Goal: Task Accomplishment & Management: Manage account settings

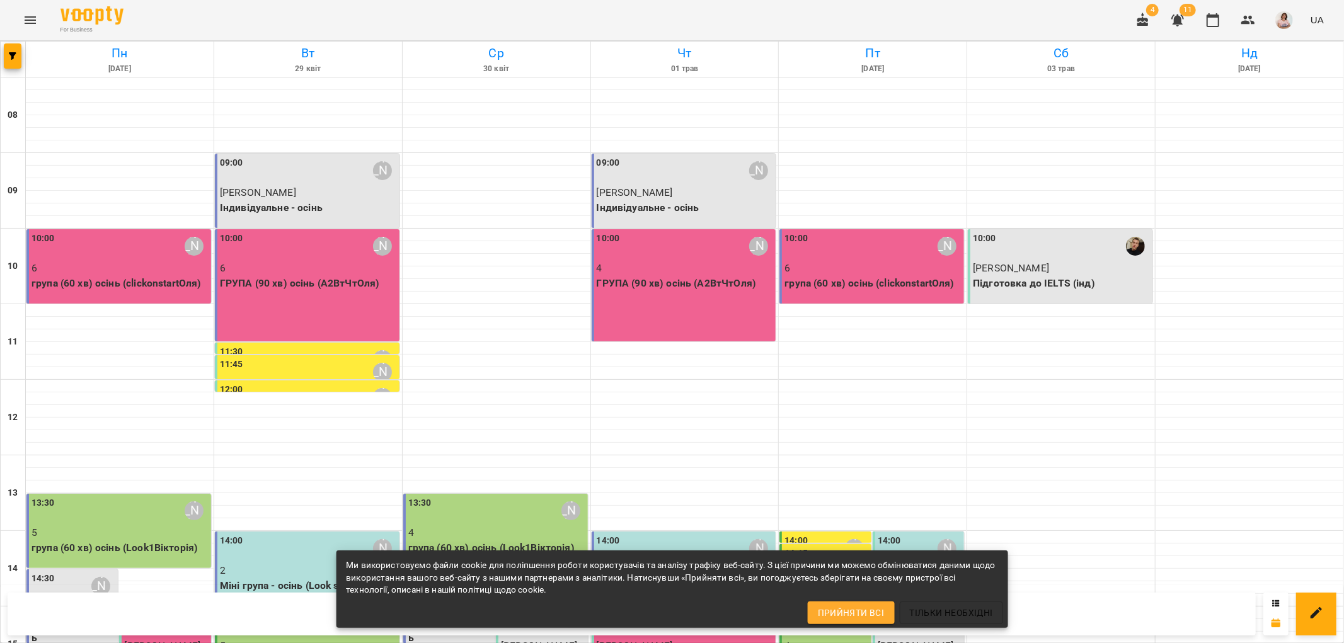
scroll to position [420, 0]
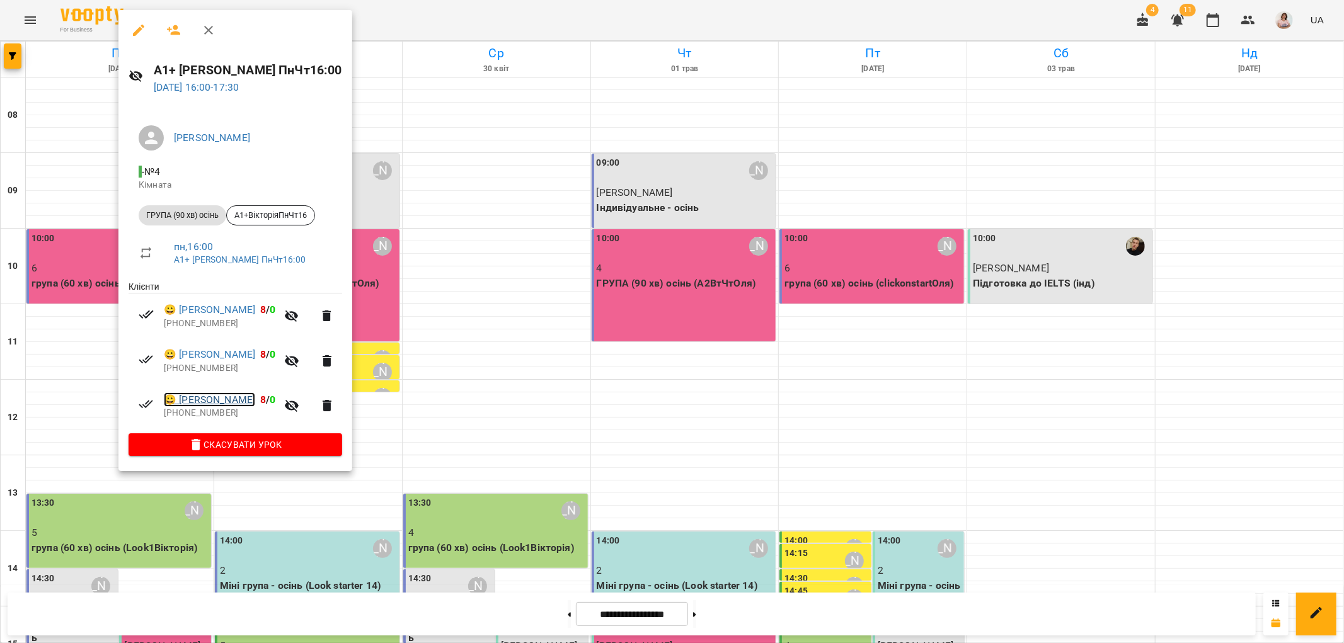
click at [205, 398] on link "😀 [PERSON_NAME]" at bounding box center [209, 399] width 91 height 15
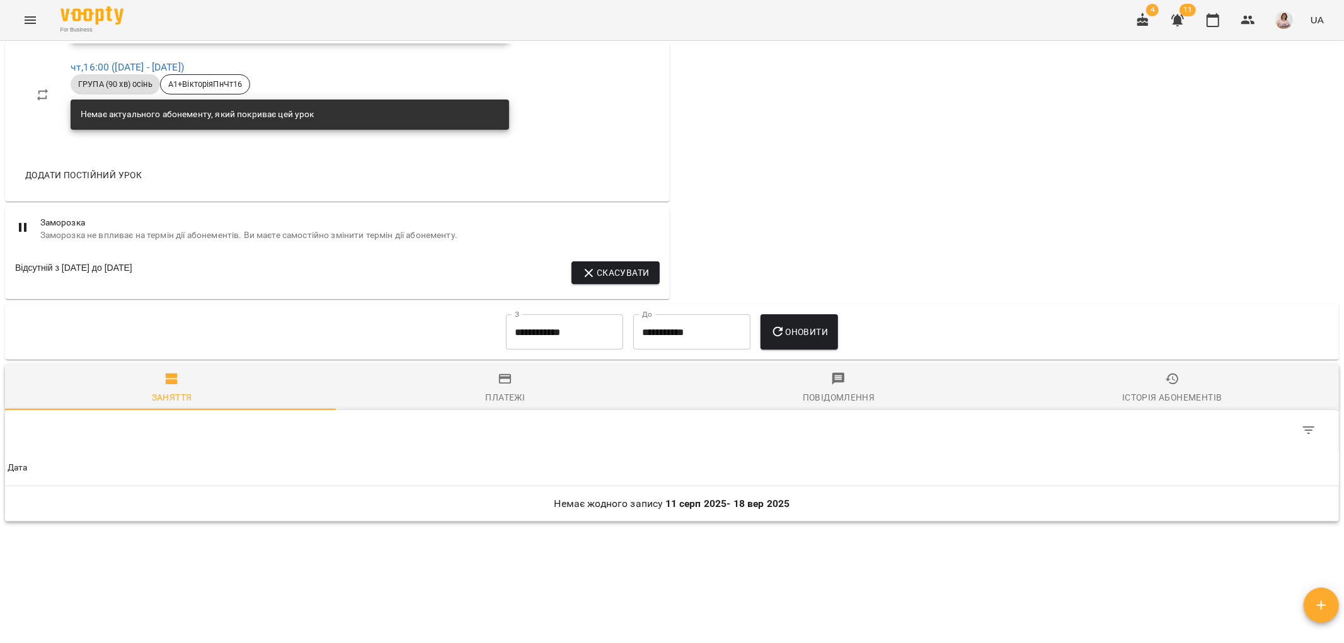
scroll to position [760, 0]
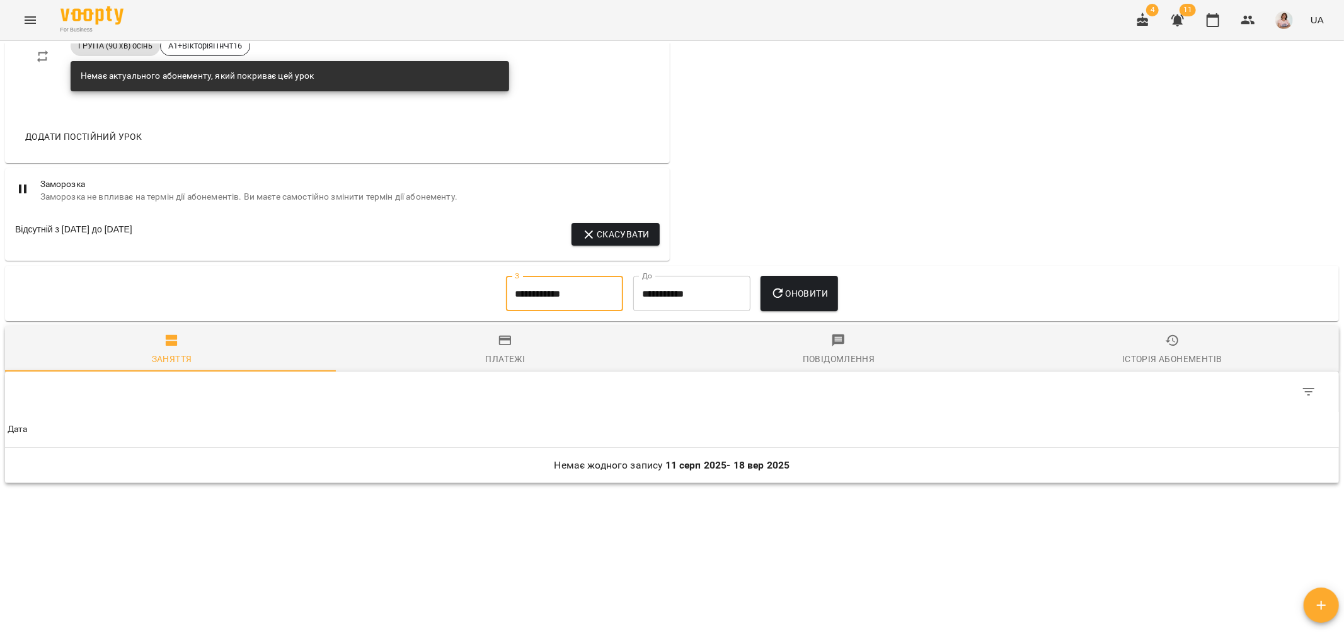
click at [587, 290] on input "**********" at bounding box center [564, 293] width 117 height 35
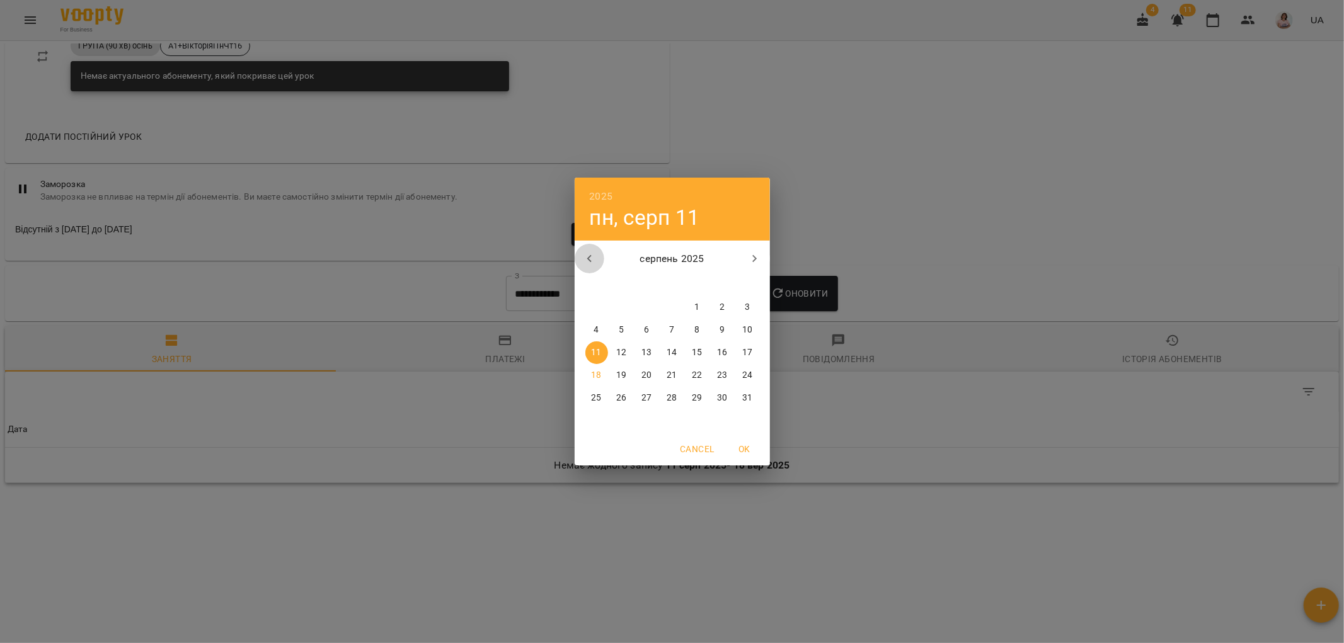
click at [586, 260] on icon "button" at bounding box center [589, 258] width 15 height 15
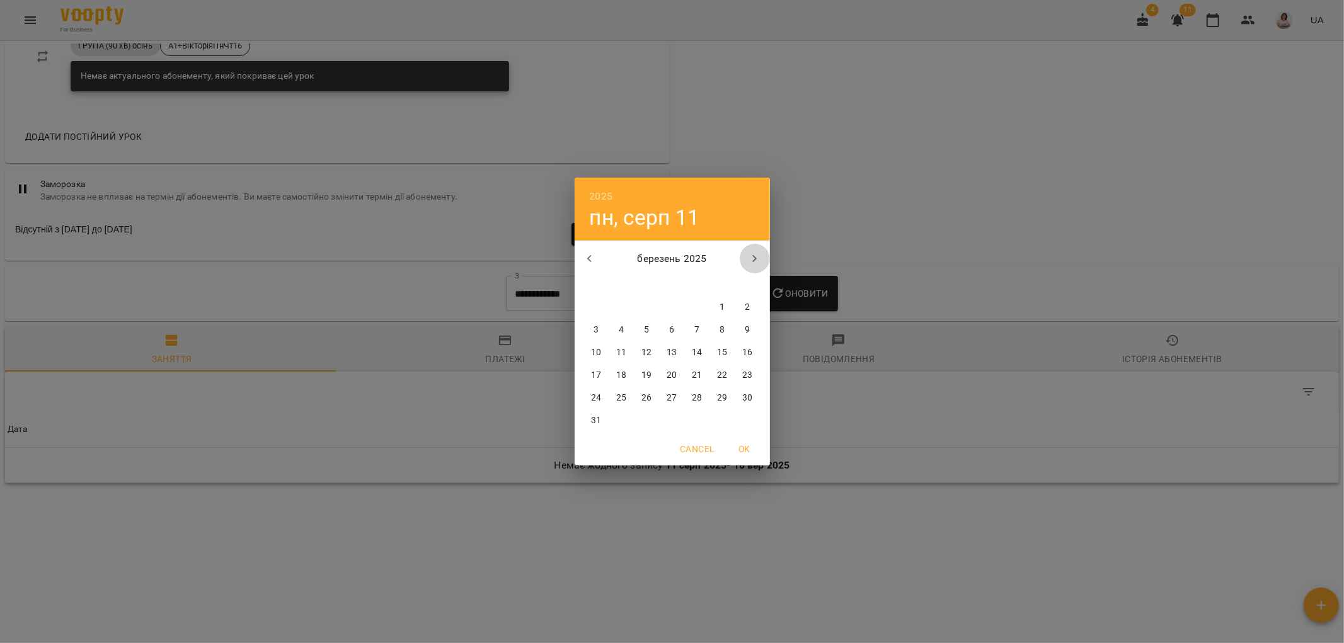
click at [758, 256] on icon "button" at bounding box center [754, 258] width 15 height 15
click at [668, 304] on span "1" at bounding box center [672, 307] width 23 height 13
type input "**********"
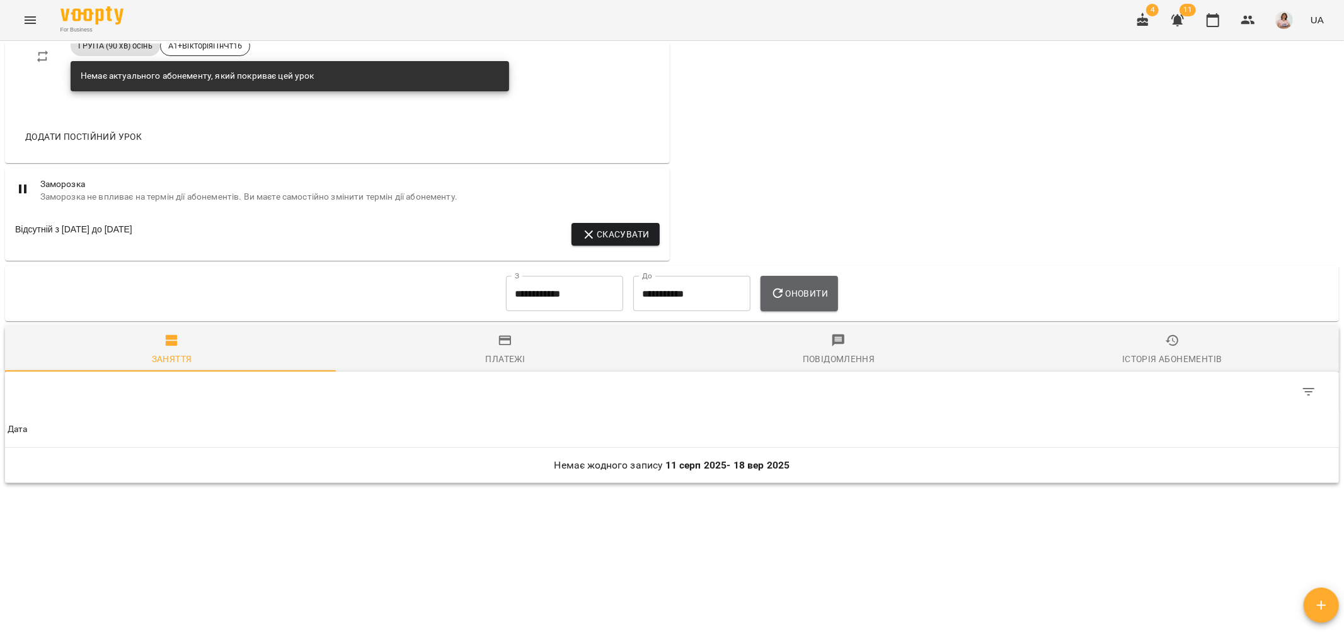
click at [785, 298] on icon "button" at bounding box center [777, 293] width 15 height 15
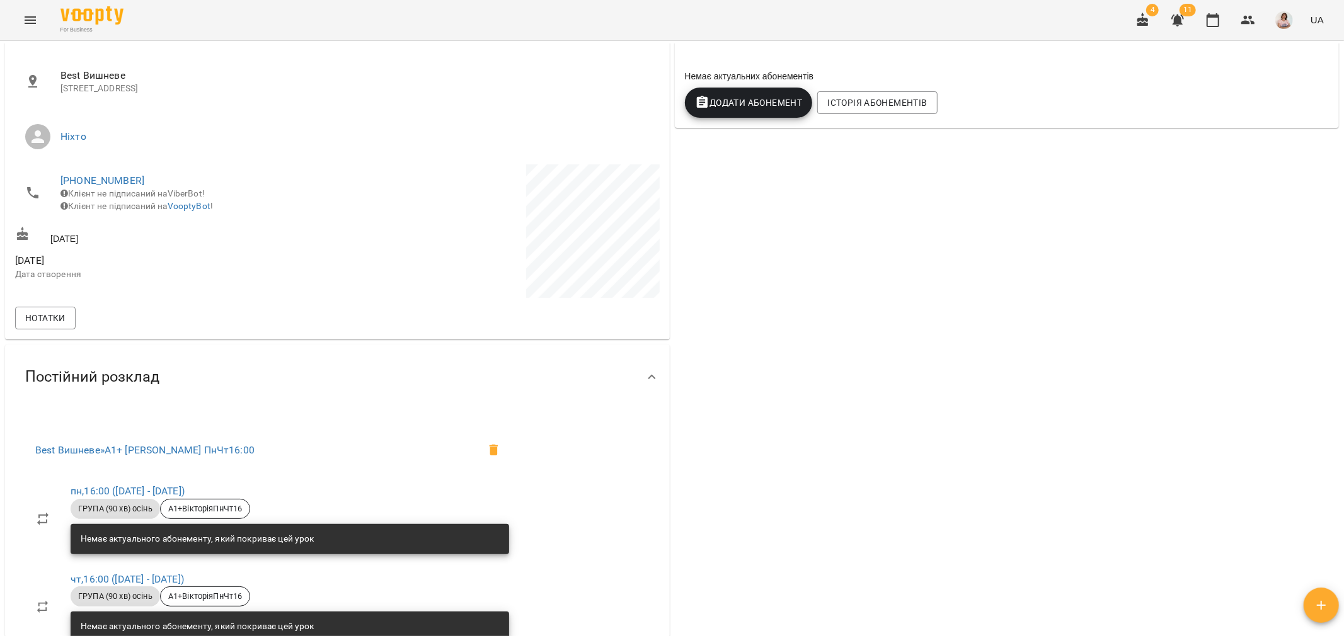
scroll to position [0, 0]
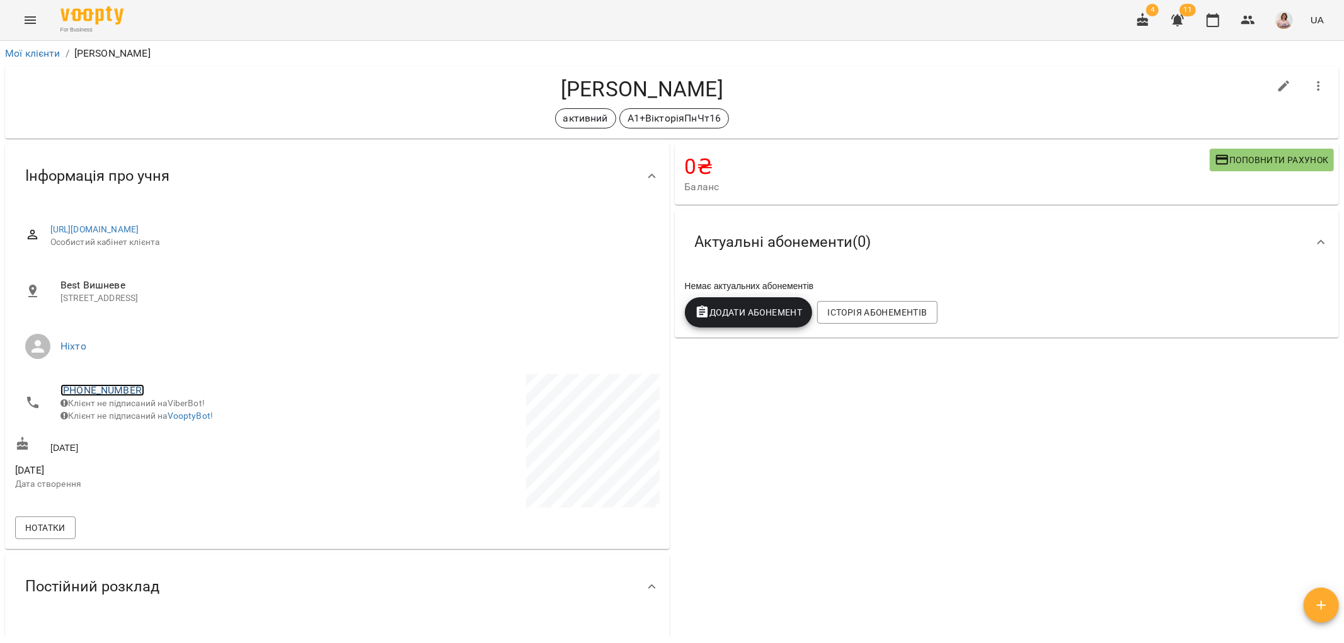
click at [98, 386] on link "[PHONE_NUMBER]" at bounding box center [102, 390] width 84 height 12
click at [151, 412] on img at bounding box center [153, 414] width 19 height 19
click at [994, 622] on div "0 ₴ Баланс Поповнити рахунок Актуальні абонементи ( 0 ) Немає актуальних абонем…" at bounding box center [1007, 582] width 670 height 883
drag, startPoint x: 888, startPoint y: 625, endPoint x: 885, endPoint y: 612, distance: 13.0
click at [888, 625] on div "0 ₴ Баланс Поповнити рахунок Актуальні абонементи ( 0 ) Немає актуальних абонем…" at bounding box center [1007, 582] width 670 height 883
